Goal: Check status: Check status

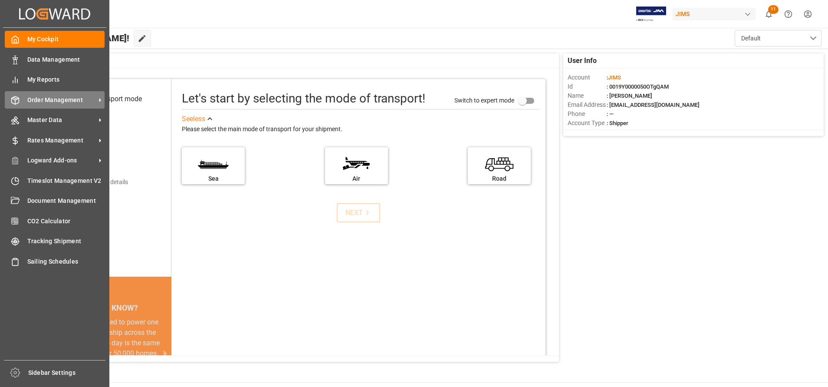
click at [15, 96] on icon at bounding box center [15, 100] width 9 height 9
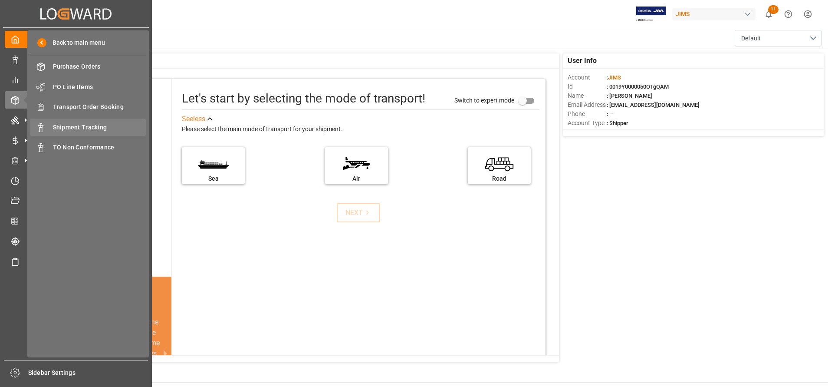
click at [111, 123] on span "Shipment Tracking" at bounding box center [99, 127] width 93 height 9
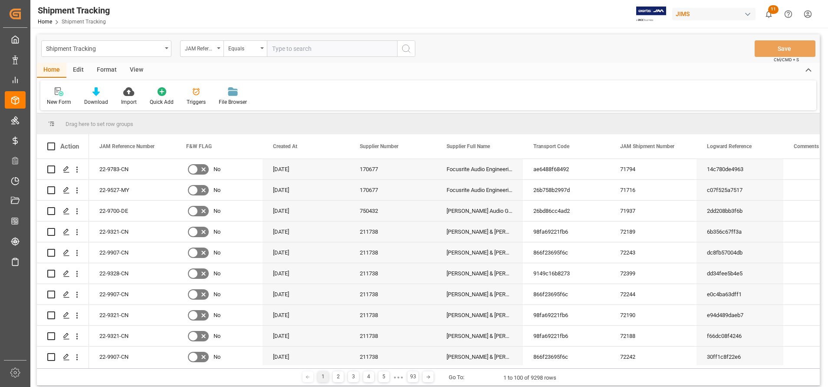
click at [381, 49] on input "text" at bounding box center [332, 48] width 130 height 16
type input "22-9843-IT"
click at [417, 49] on div "Shipment Tracking JAM Reference Number Equals 22-9843-IT Save Ctrl/CMD + S" at bounding box center [428, 48] width 783 height 29
click at [412, 48] on button "search button" at bounding box center [406, 48] width 18 height 16
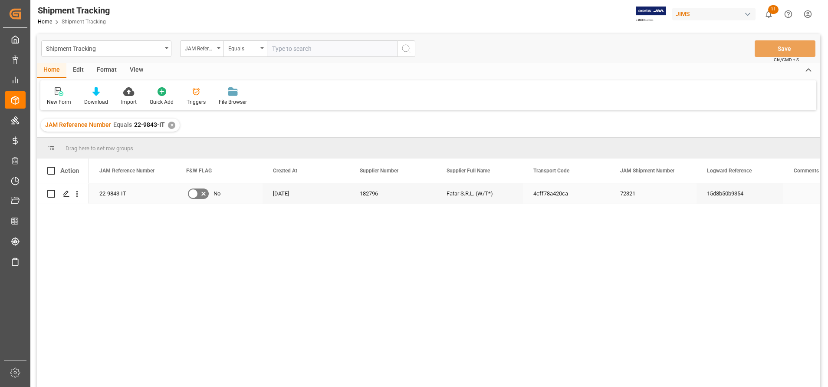
click at [461, 193] on div "Fatar S.R.L. (W/T*)-" at bounding box center [479, 193] width 87 height 20
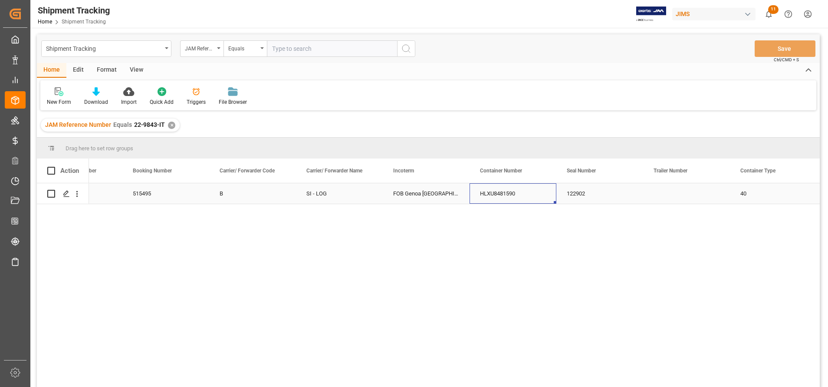
click at [503, 195] on div "HLXU8481590" at bounding box center [512, 193] width 87 height 20
click at [528, 200] on div "HLXU8481590" at bounding box center [512, 193] width 87 height 20
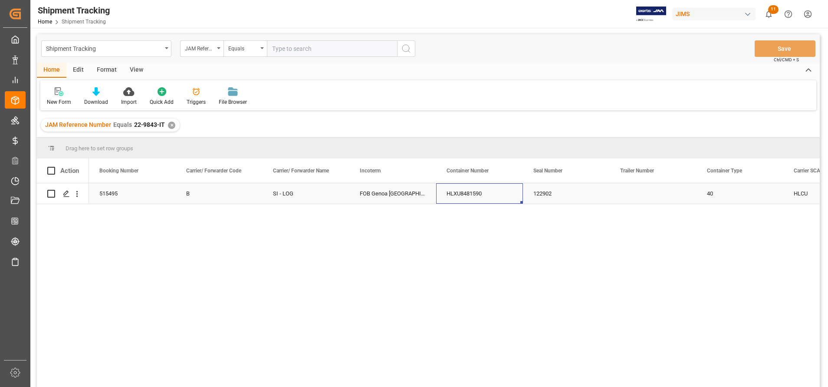
click at [548, 191] on div "122902" at bounding box center [566, 193] width 87 height 20
click at [499, 194] on div "HLXU8481590" at bounding box center [479, 193] width 87 height 20
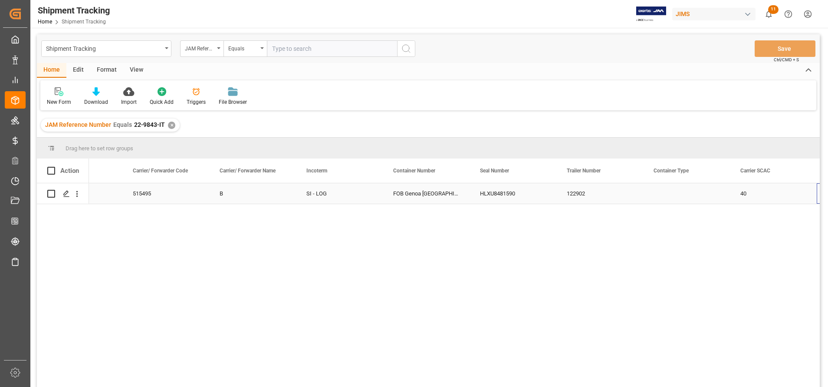
scroll to position [0, 1615]
click at [579, 201] on div "HLCUGOA250736412" at bounding box center [599, 193] width 87 height 20
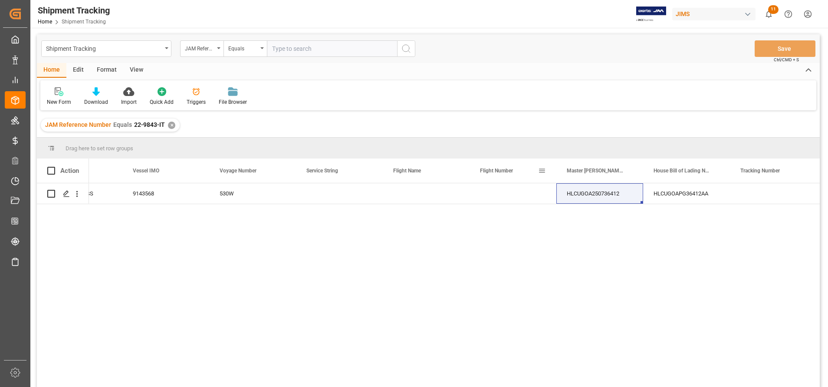
click at [499, 183] on div "Flight Number" at bounding box center [509, 170] width 58 height 24
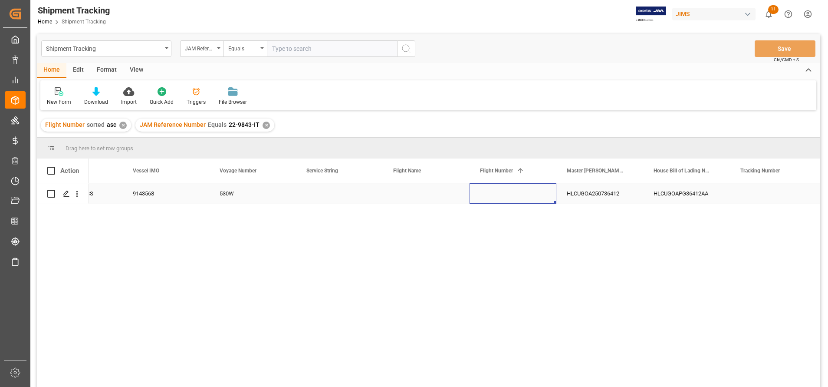
click at [511, 195] on div "Press SPACE to select this row." at bounding box center [512, 193] width 87 height 20
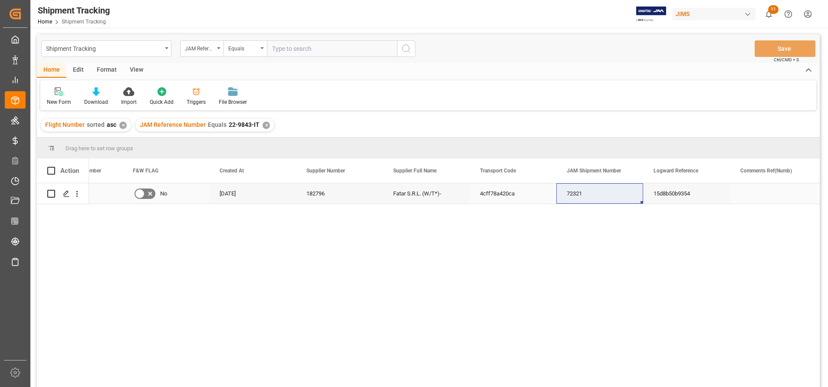
click at [577, 200] on div "72321" at bounding box center [599, 193] width 87 height 20
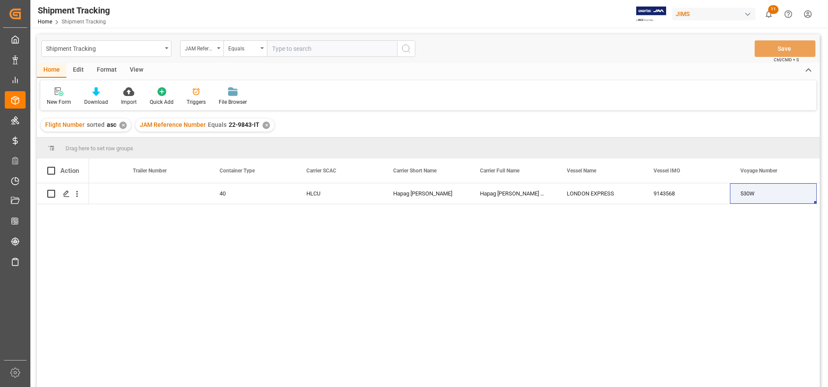
click at [259, 123] on div "JAM Reference Number Equals 22-9843-IT ✕" at bounding box center [204, 124] width 139 height 13
click at [264, 124] on div "✕" at bounding box center [266, 124] width 7 height 7
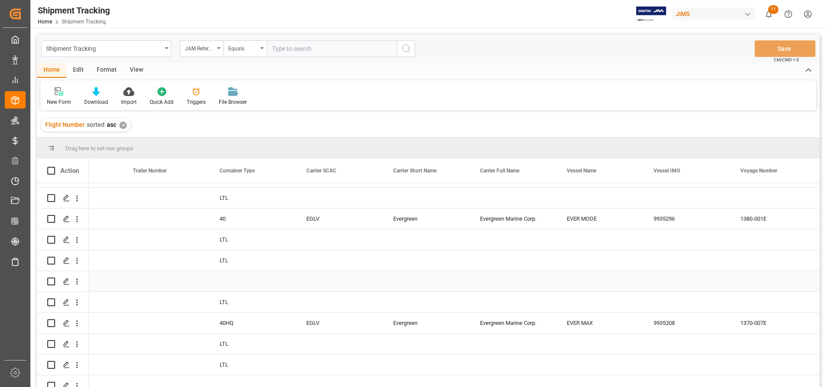
scroll to position [130, 0]
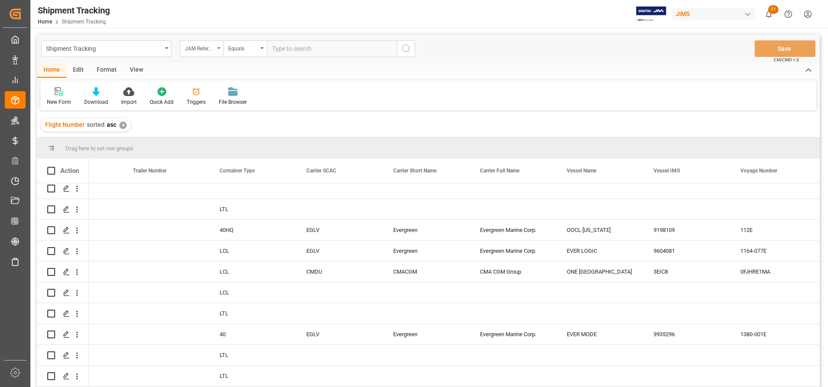
click at [200, 55] on div "JAM Reference Number" at bounding box center [201, 48] width 43 height 16
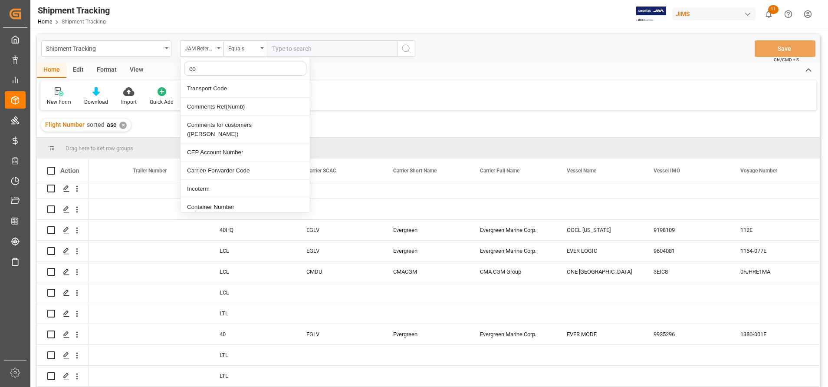
type input "con"
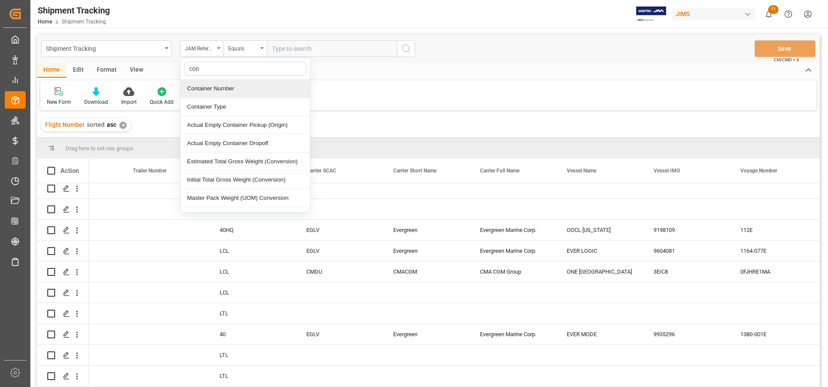
click at [231, 96] on div "Container Number" at bounding box center [244, 88] width 129 height 18
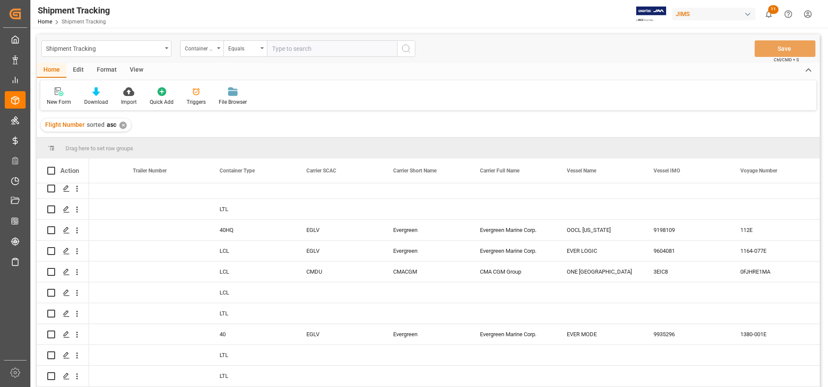
click at [316, 57] on div "Shipment Tracking Container Number Equals Save Ctrl/CMD + S" at bounding box center [428, 48] width 783 height 29
click at [325, 48] on input "text" at bounding box center [332, 48] width 130 height 16
paste input "HLXU8481590"
type input "HLXU8481590"
click at [400, 50] on button "search button" at bounding box center [406, 48] width 18 height 16
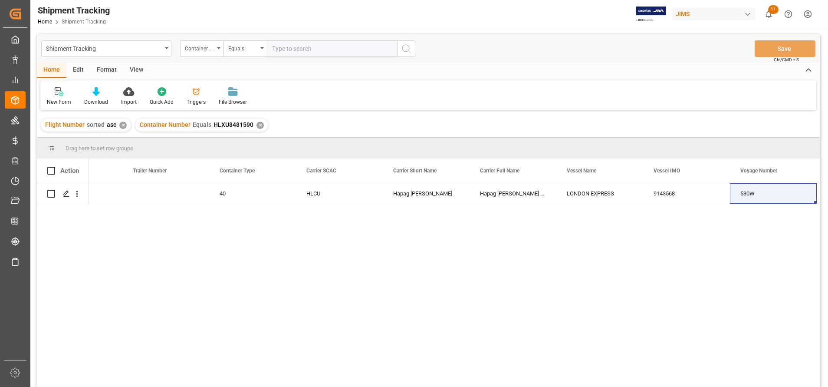
click at [120, 124] on div "✕" at bounding box center [122, 124] width 7 height 7
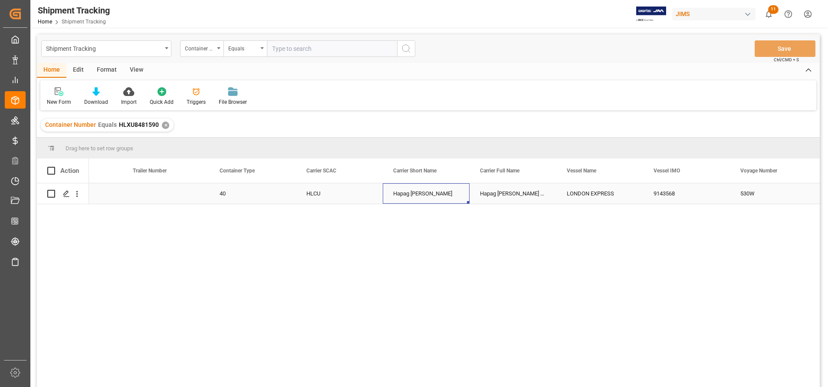
click at [428, 193] on div "Hapag [PERSON_NAME]" at bounding box center [426, 193] width 87 height 20
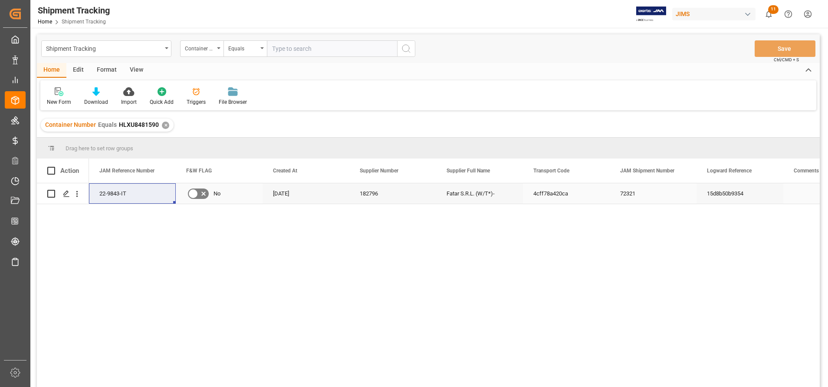
click at [117, 190] on div "22-9843-IT" at bounding box center [132, 193] width 87 height 20
click at [60, 194] on div "Press SPACE to select this row." at bounding box center [65, 194] width 13 height 16
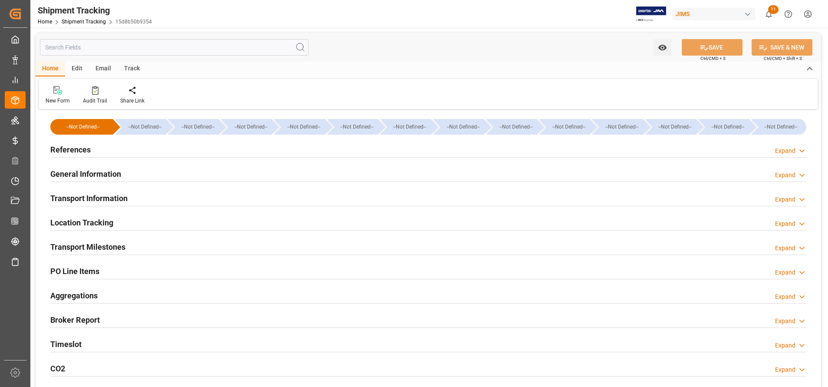
type input "Hapag [PERSON_NAME]"
type input "Hapag [PERSON_NAME] Aktiengesellschaft"
type input "9143568"
type input "119811.38"
type input "[DATE]"
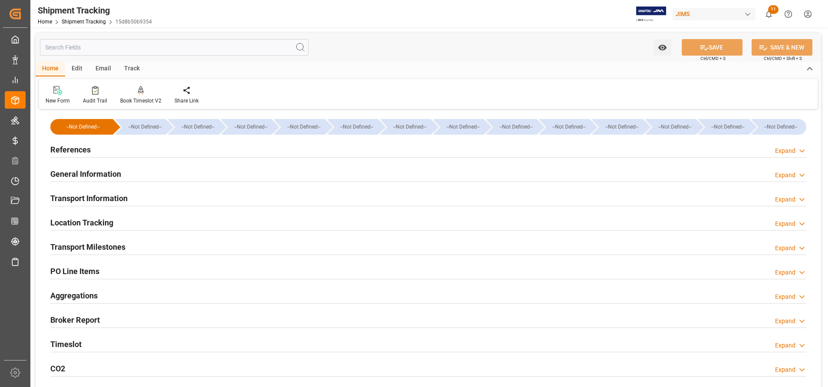
click at [76, 152] on h2 "References" at bounding box center [70, 150] width 40 height 12
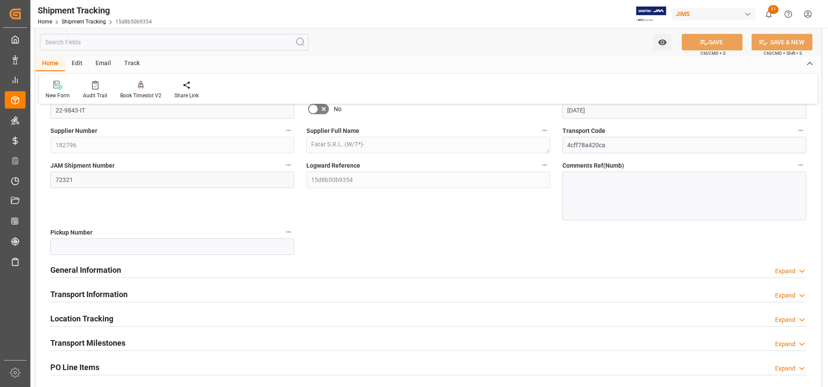
scroll to position [130, 0]
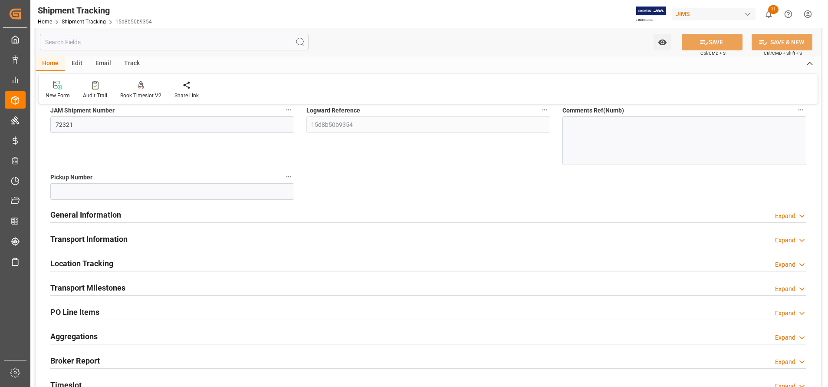
click at [129, 238] on div "Transport Information Expand" at bounding box center [428, 238] width 756 height 16
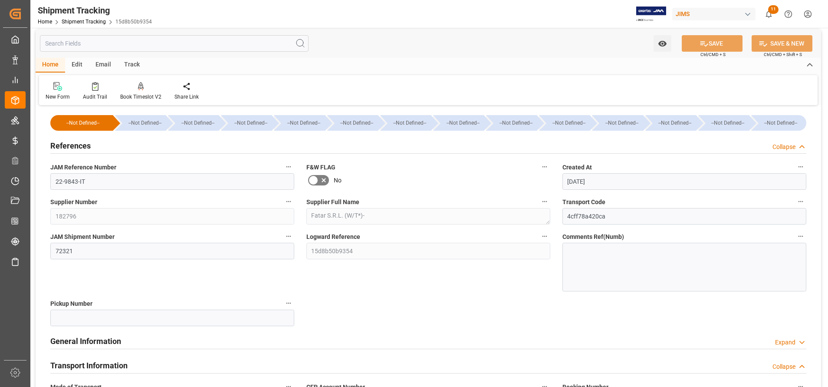
scroll to position [0, 0]
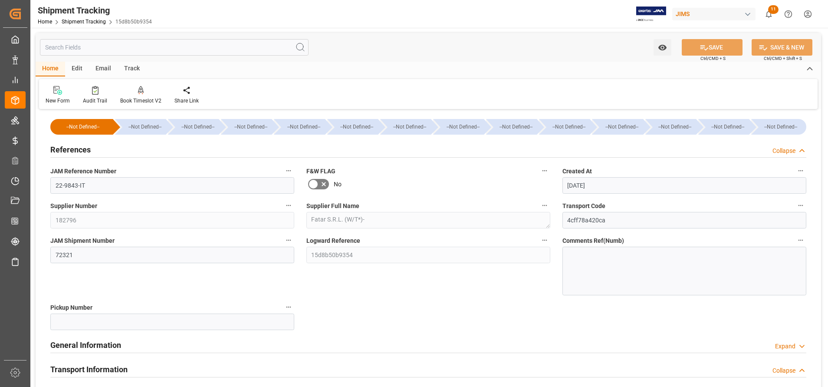
click at [107, 43] on input "text" at bounding box center [174, 47] width 269 height 16
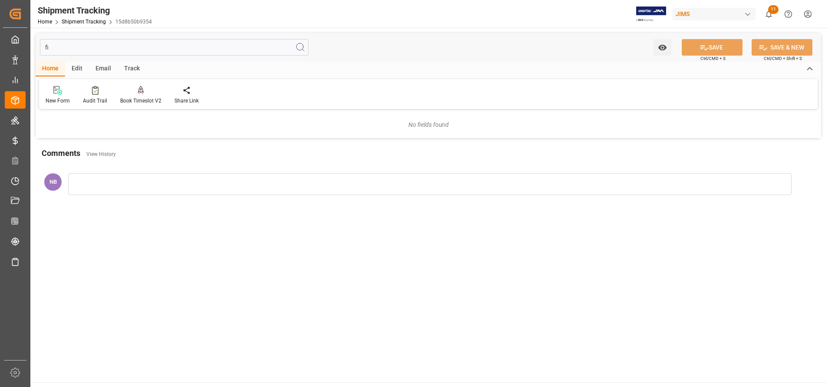
type input "f"
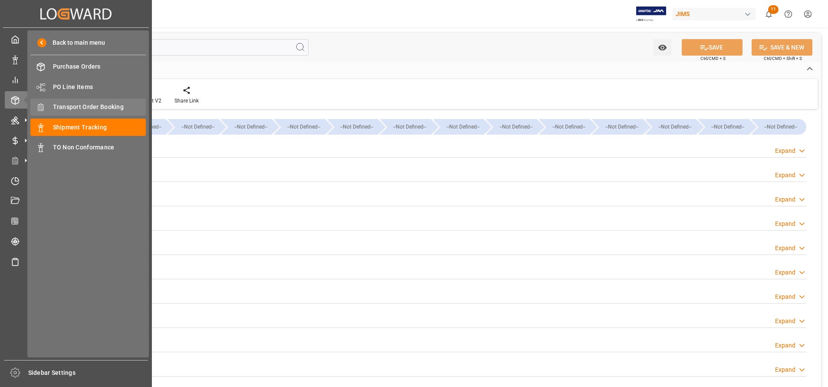
click at [71, 106] on span "Transport Order Booking" at bounding box center [99, 106] width 93 height 9
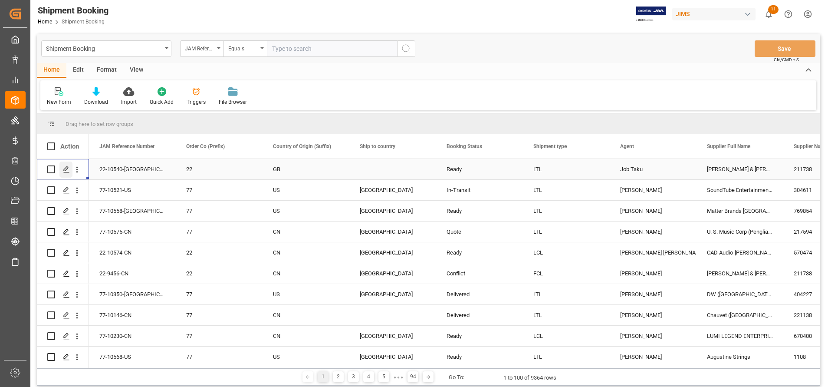
click at [62, 169] on div "Press SPACE to select this row." at bounding box center [65, 169] width 13 height 16
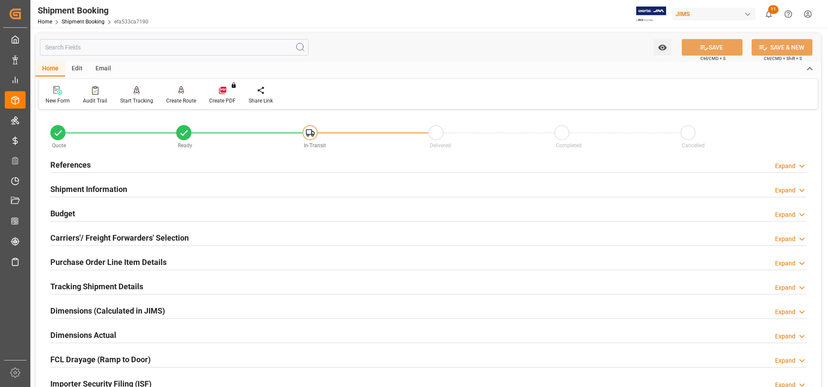
click at [235, 54] on input "text" at bounding box center [174, 47] width 269 height 16
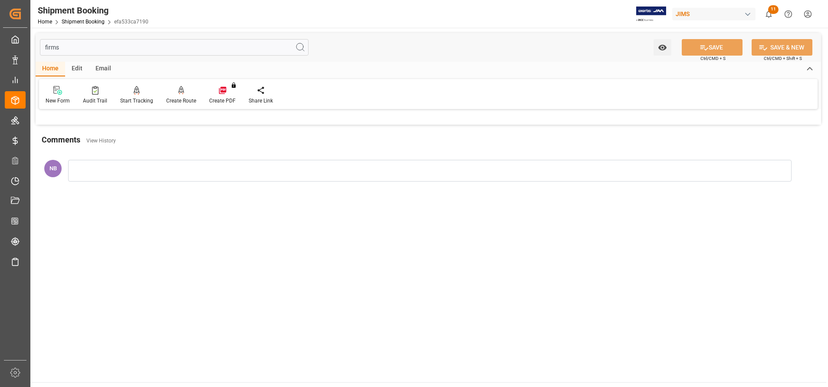
type input "firms"
